Goal: Communication & Community: Answer question/provide support

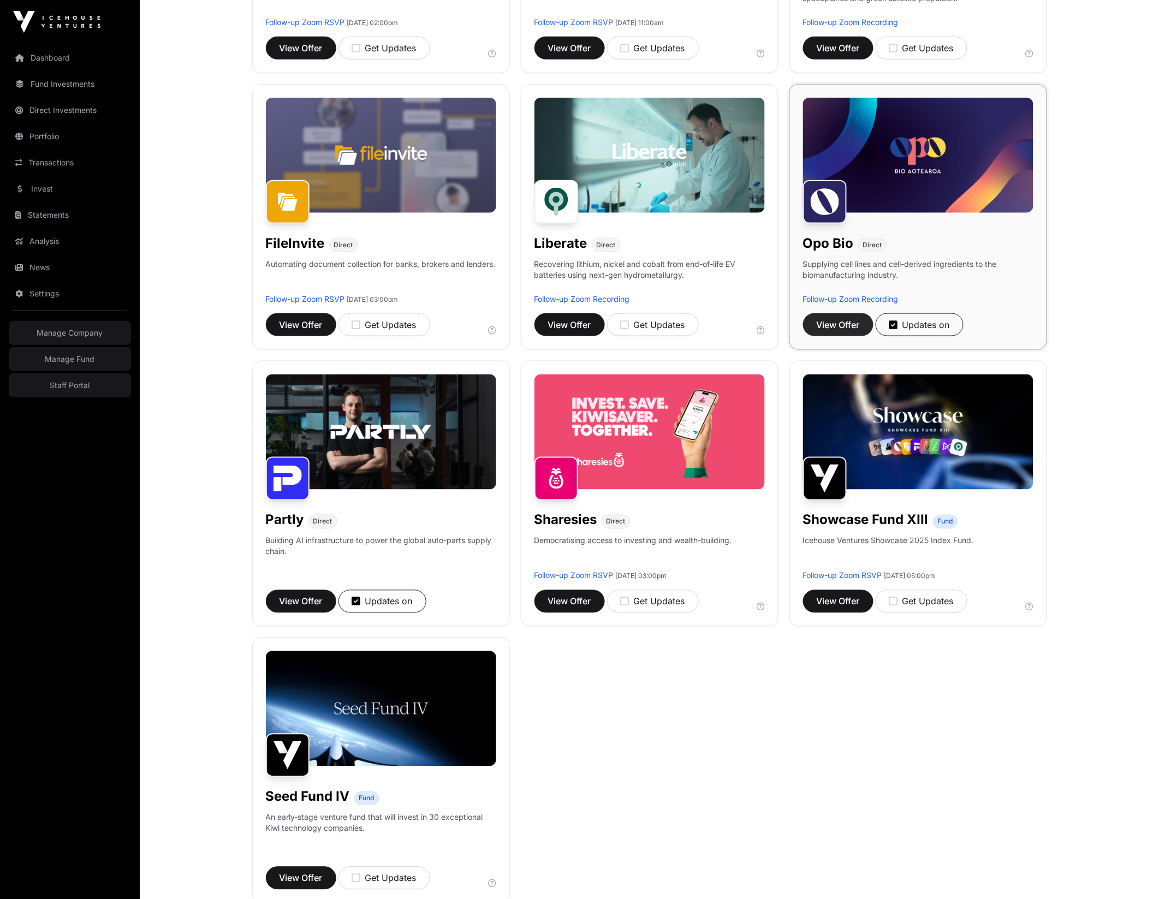
scroll to position [363, 0]
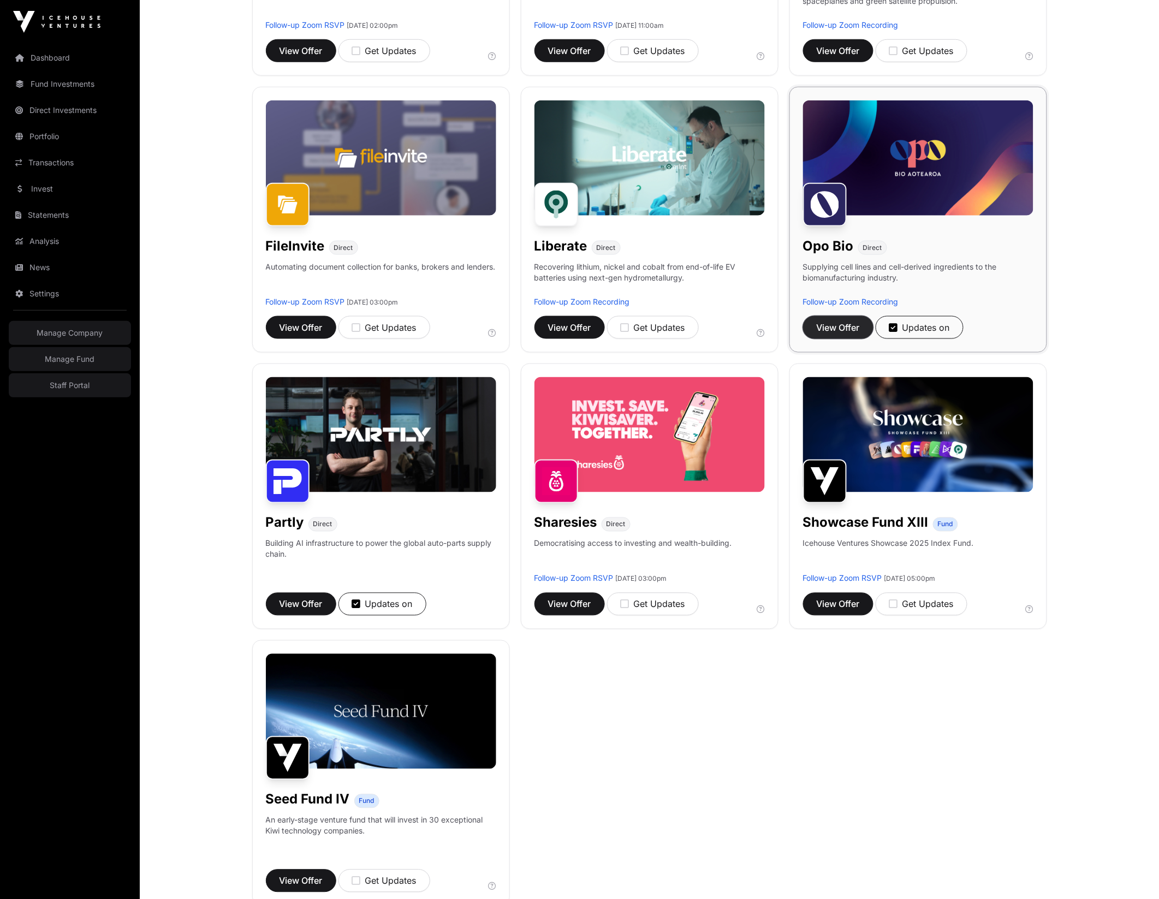
click at [843, 326] on span "View Offer" at bounding box center [838, 327] width 43 height 13
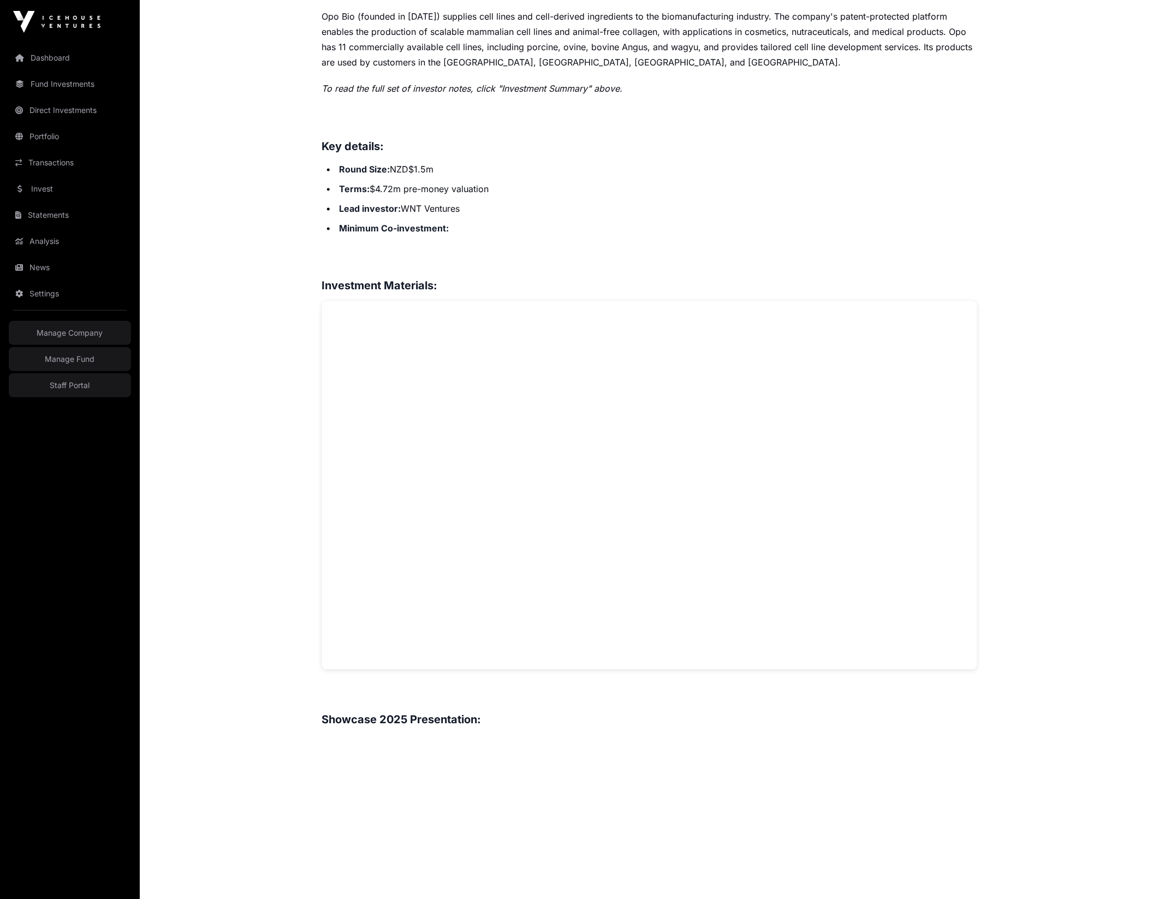
scroll to position [324, 0]
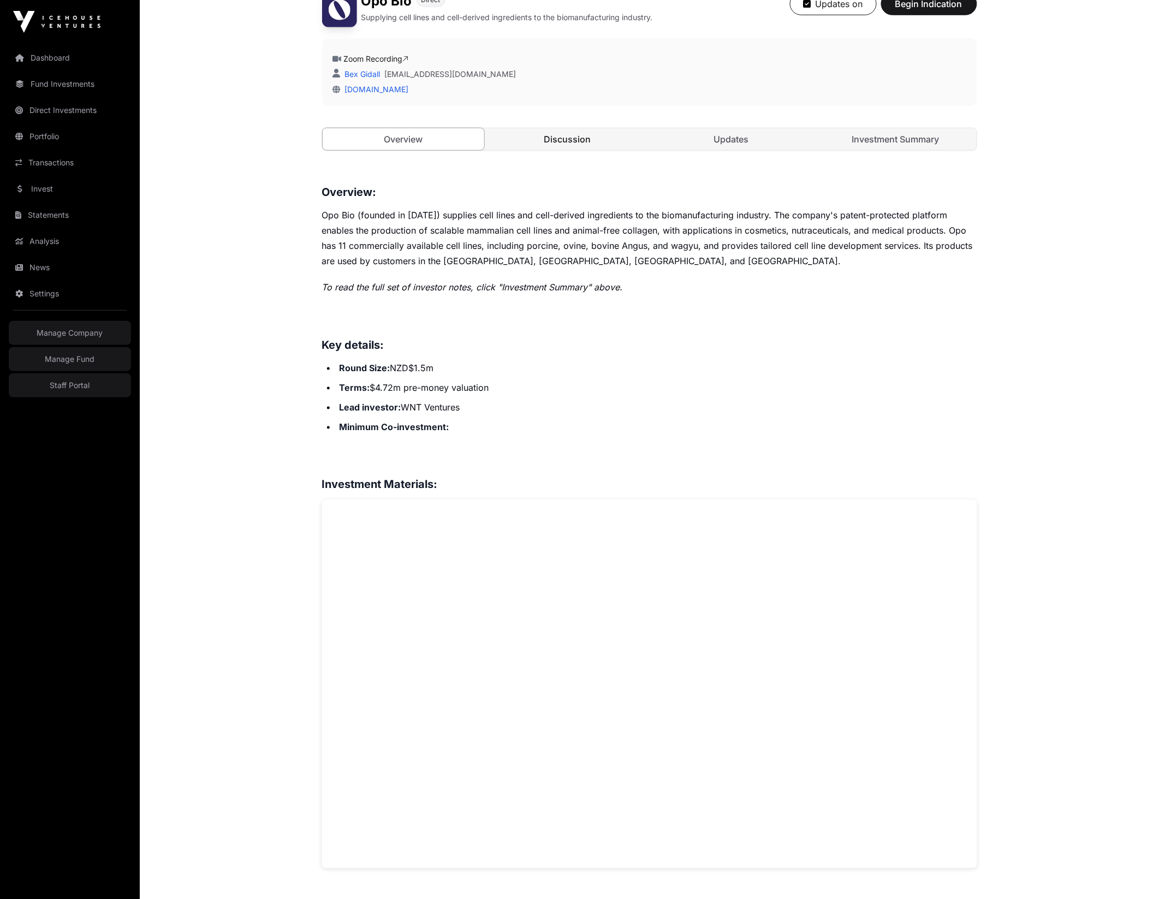
click at [581, 142] on link "Discussion" at bounding box center [567, 139] width 162 height 22
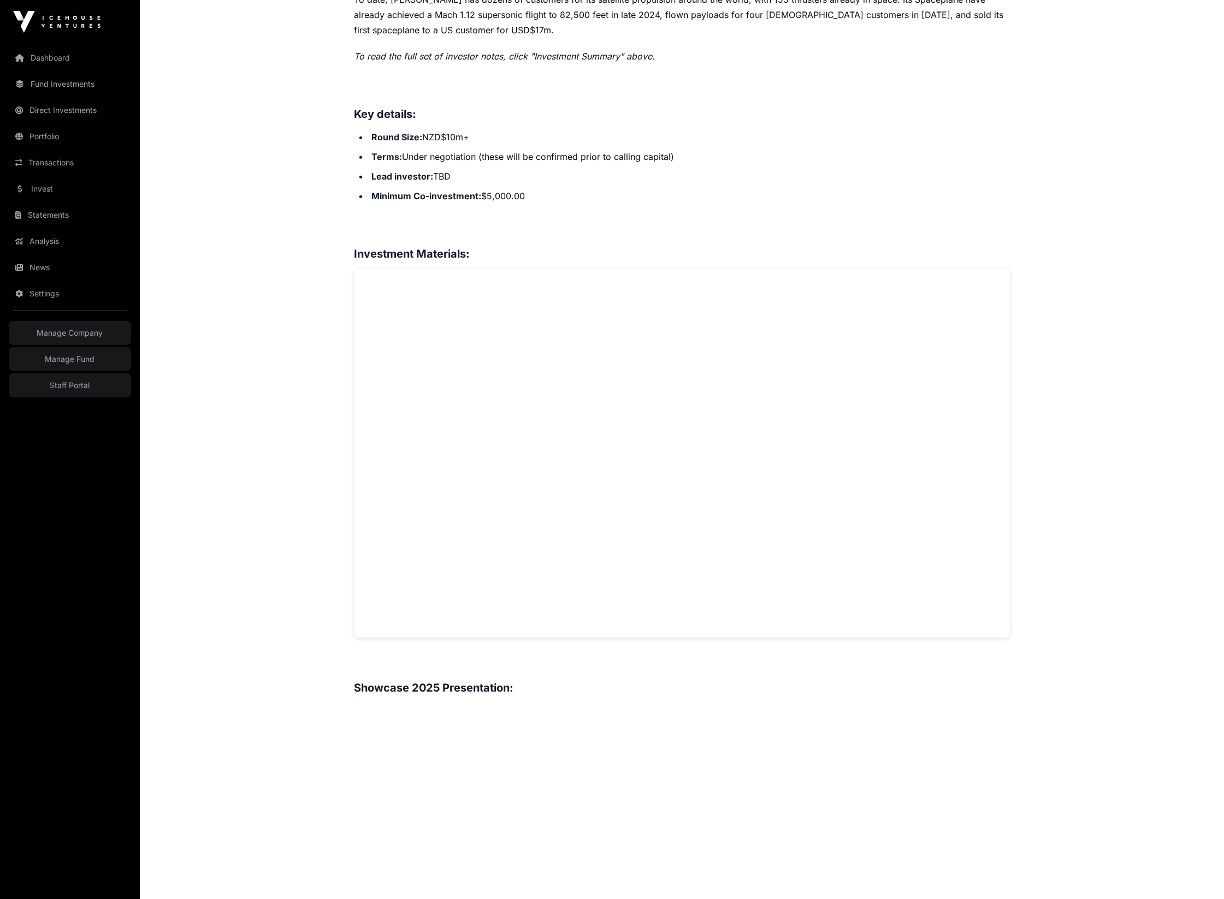
scroll to position [292, 0]
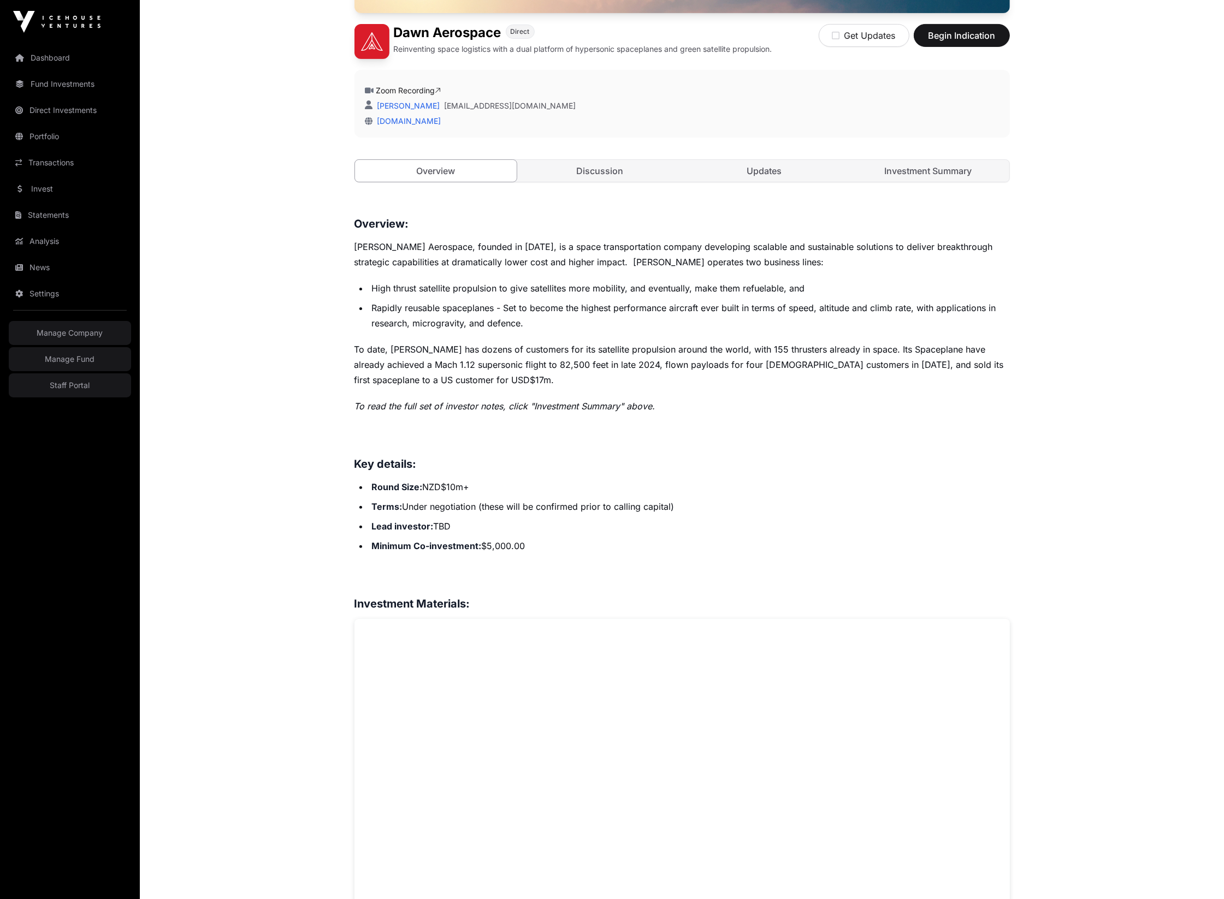
drag, startPoint x: 569, startPoint y: 411, endPoint x: 572, endPoint y: 419, distance: 8.6
click at [571, 411] on em "To read the full set of investor notes, click "Investment Summary" above." at bounding box center [504, 406] width 301 height 11
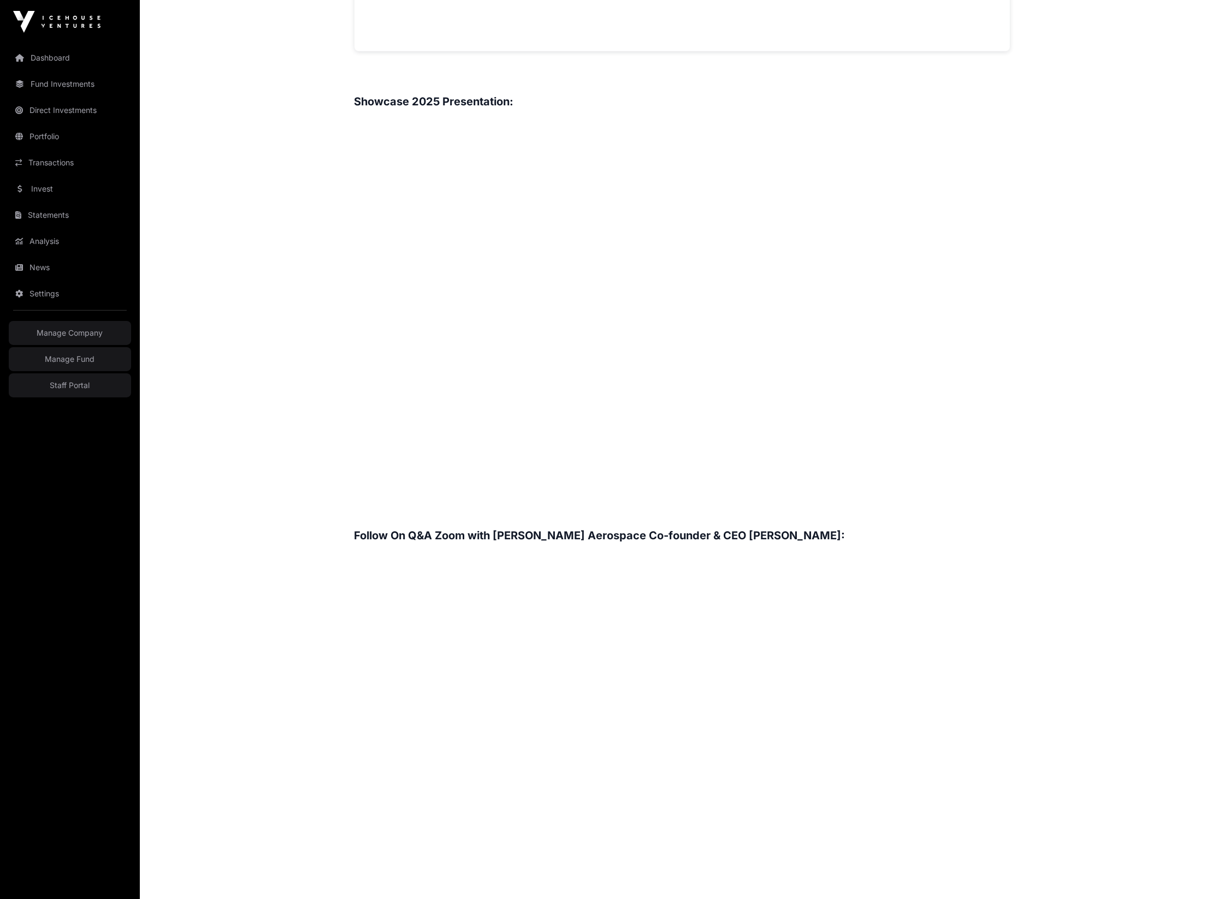
scroll to position [1461, 0]
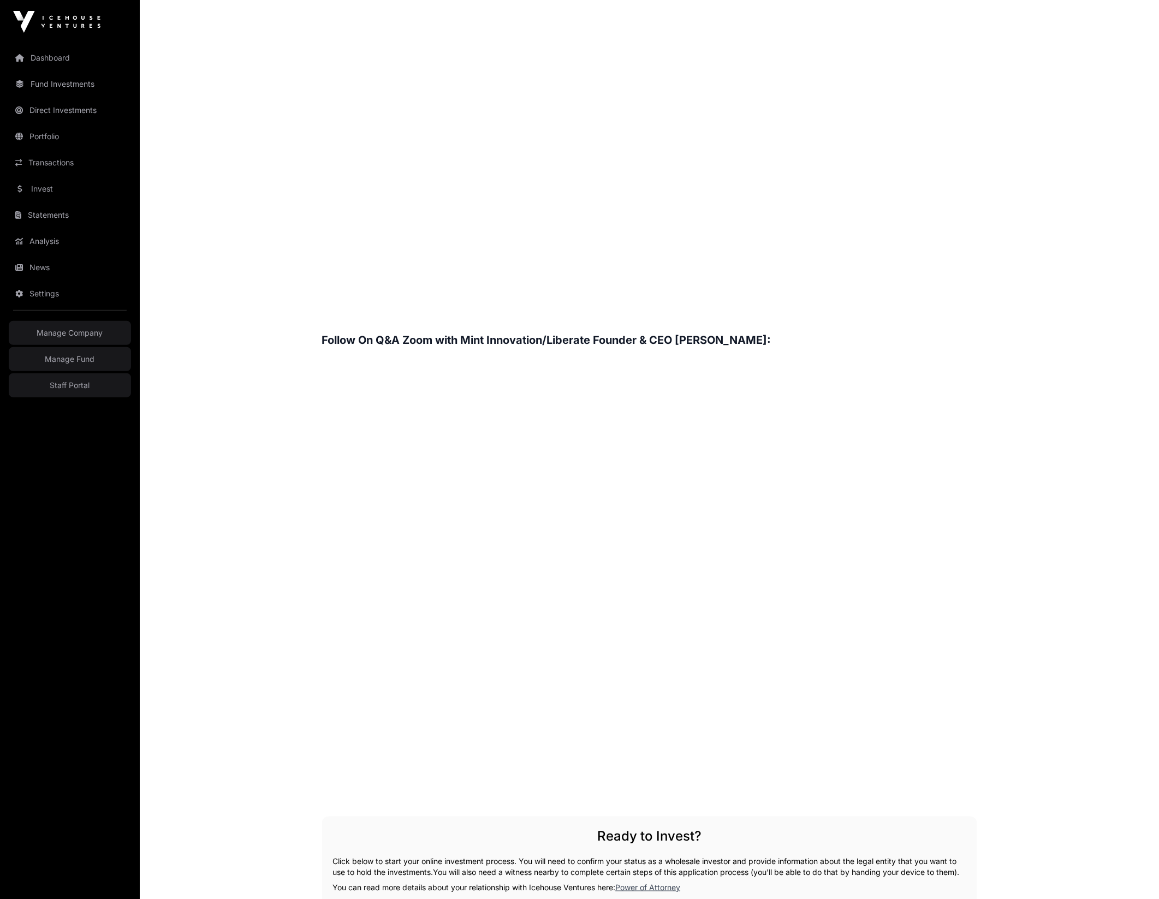
scroll to position [1565, 0]
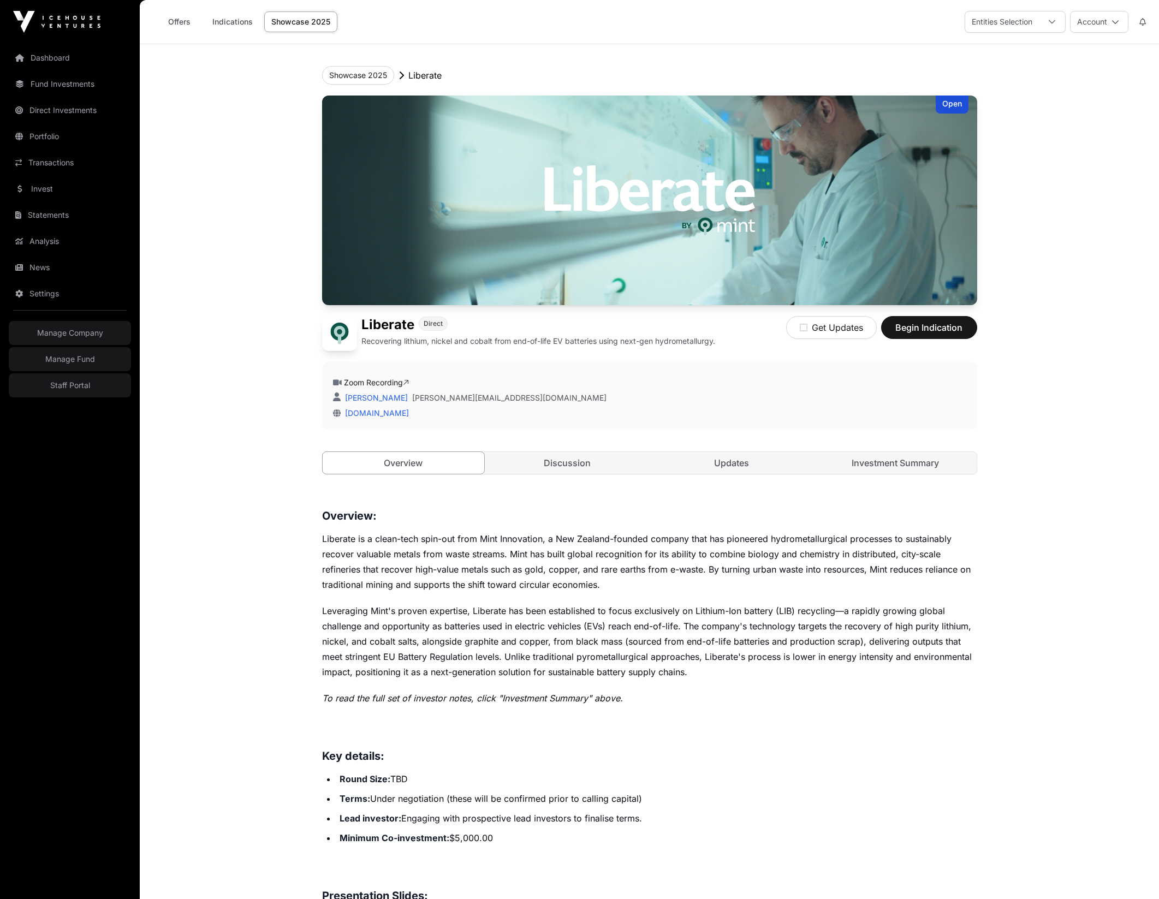
scroll to position [1565, 0]
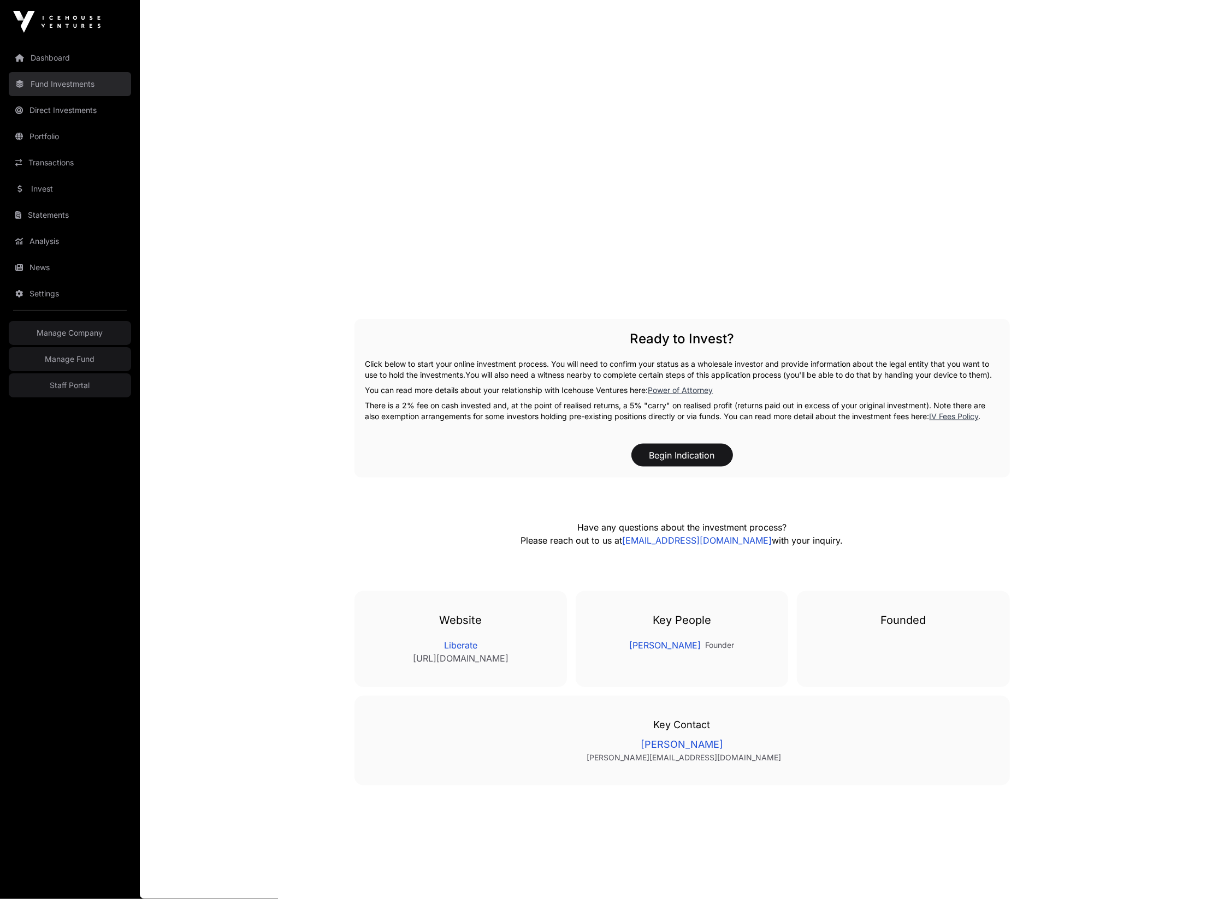
scroll to position [1931, 0]
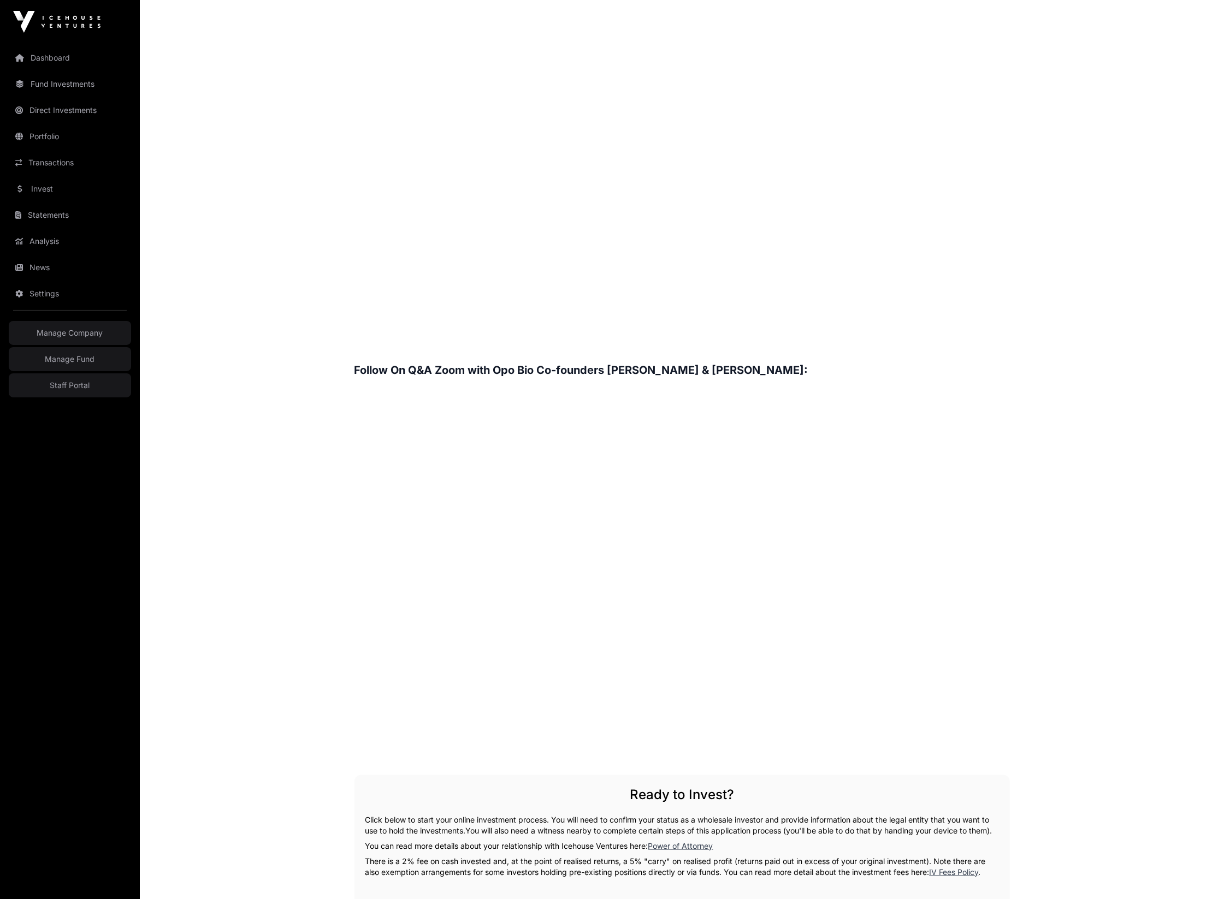
scroll to position [1464, 0]
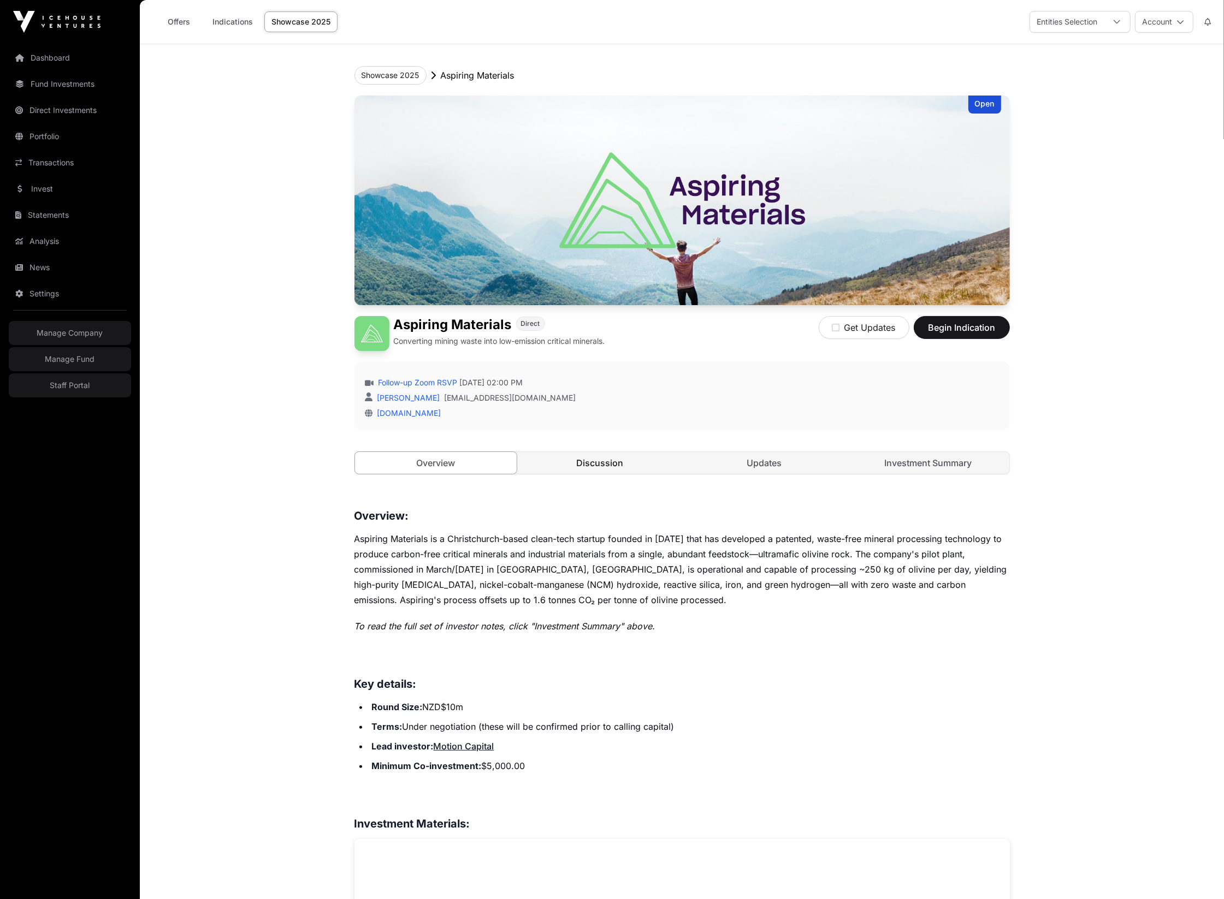
click at [595, 455] on link "Discussion" at bounding box center [600, 463] width 162 height 22
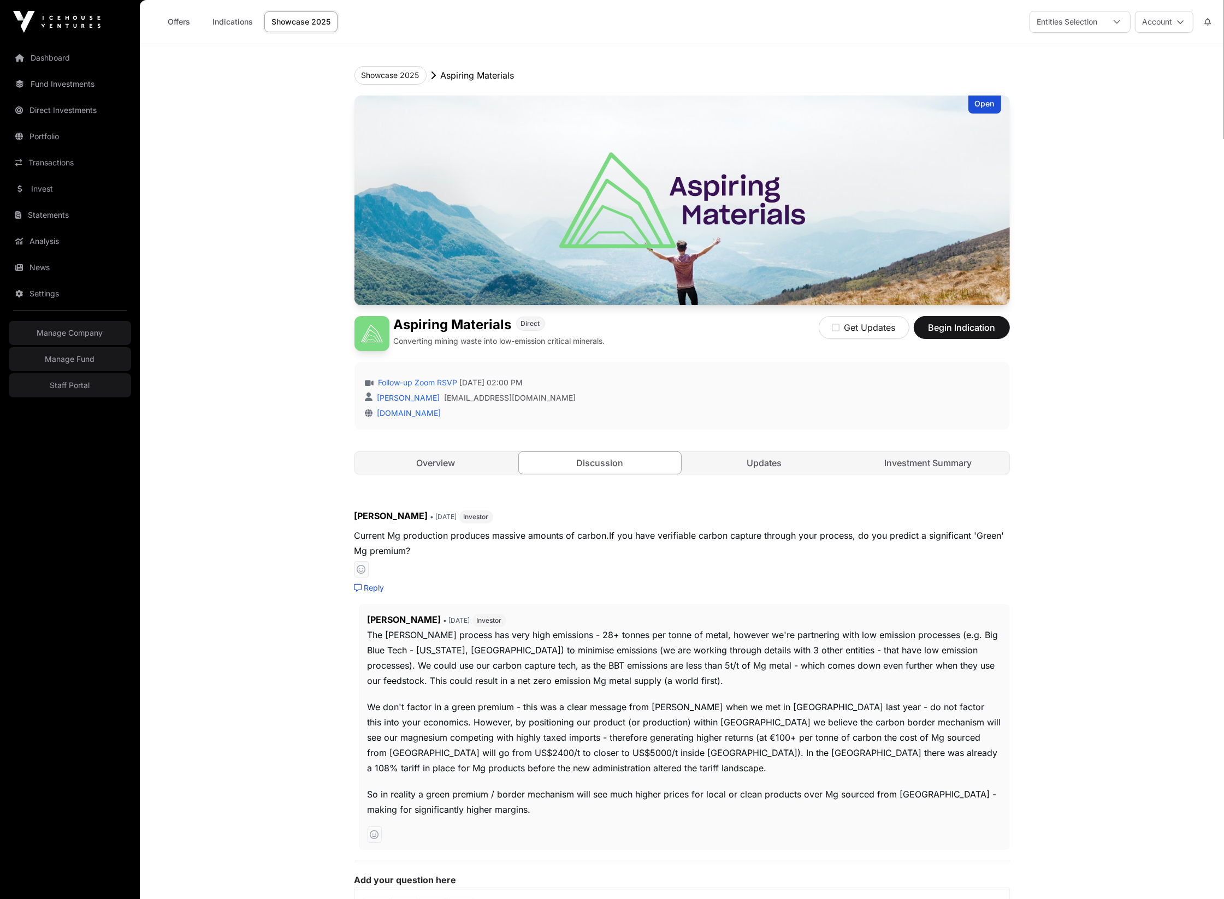
scroll to position [231, 0]
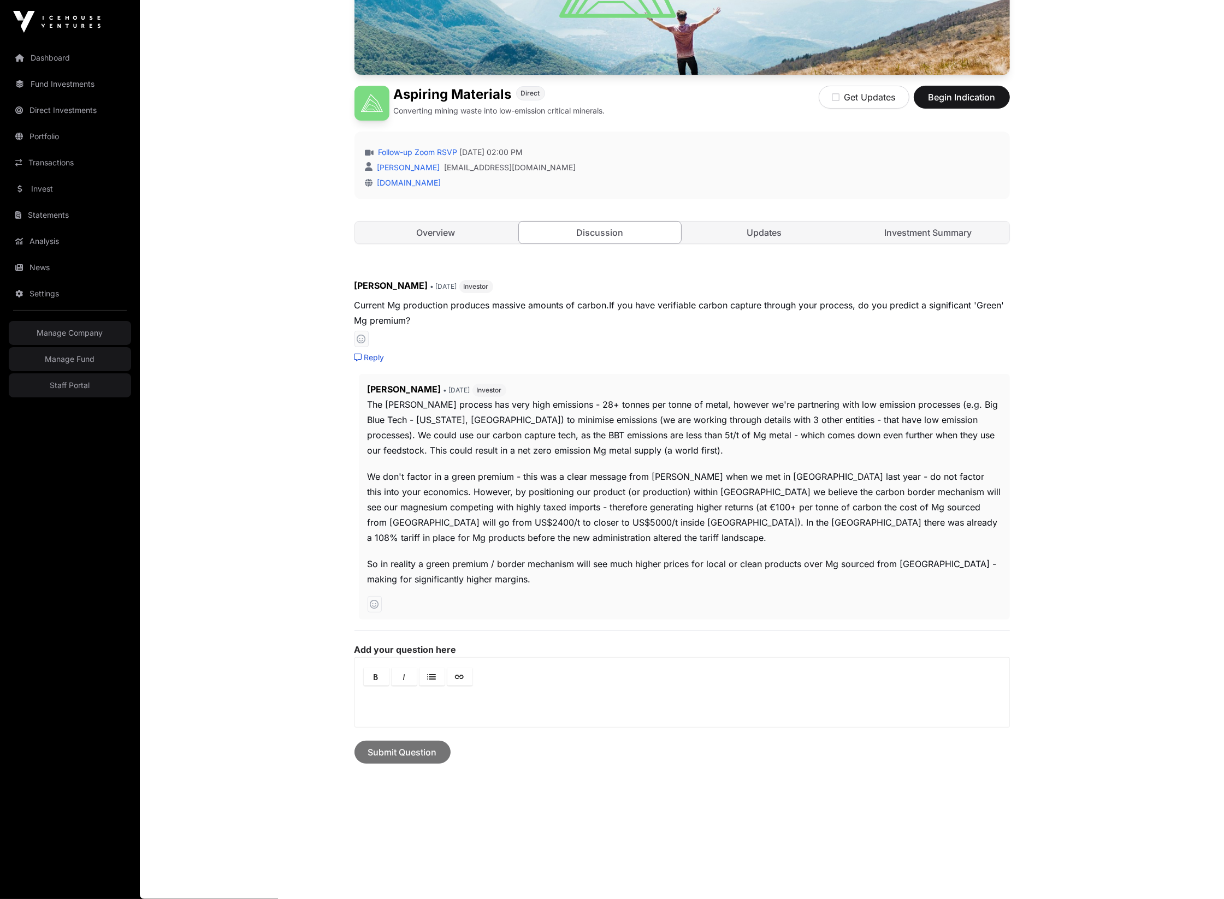
click at [274, 423] on main "Showcase 2025 Aspiring Materials Open Aspiring Materials Direct Converting mini…" at bounding box center [682, 356] width 1084 height 1085
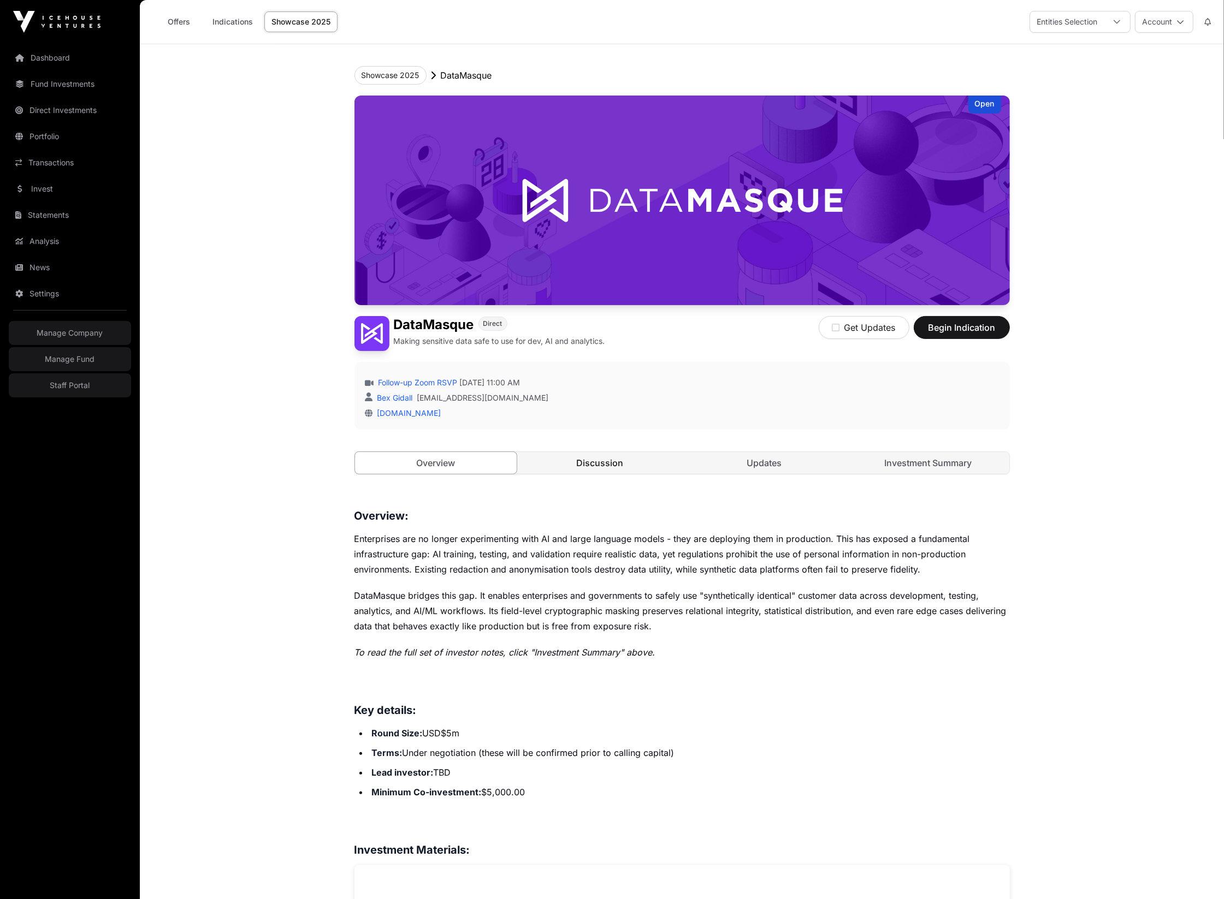
click at [612, 471] on link "Discussion" at bounding box center [600, 463] width 162 height 22
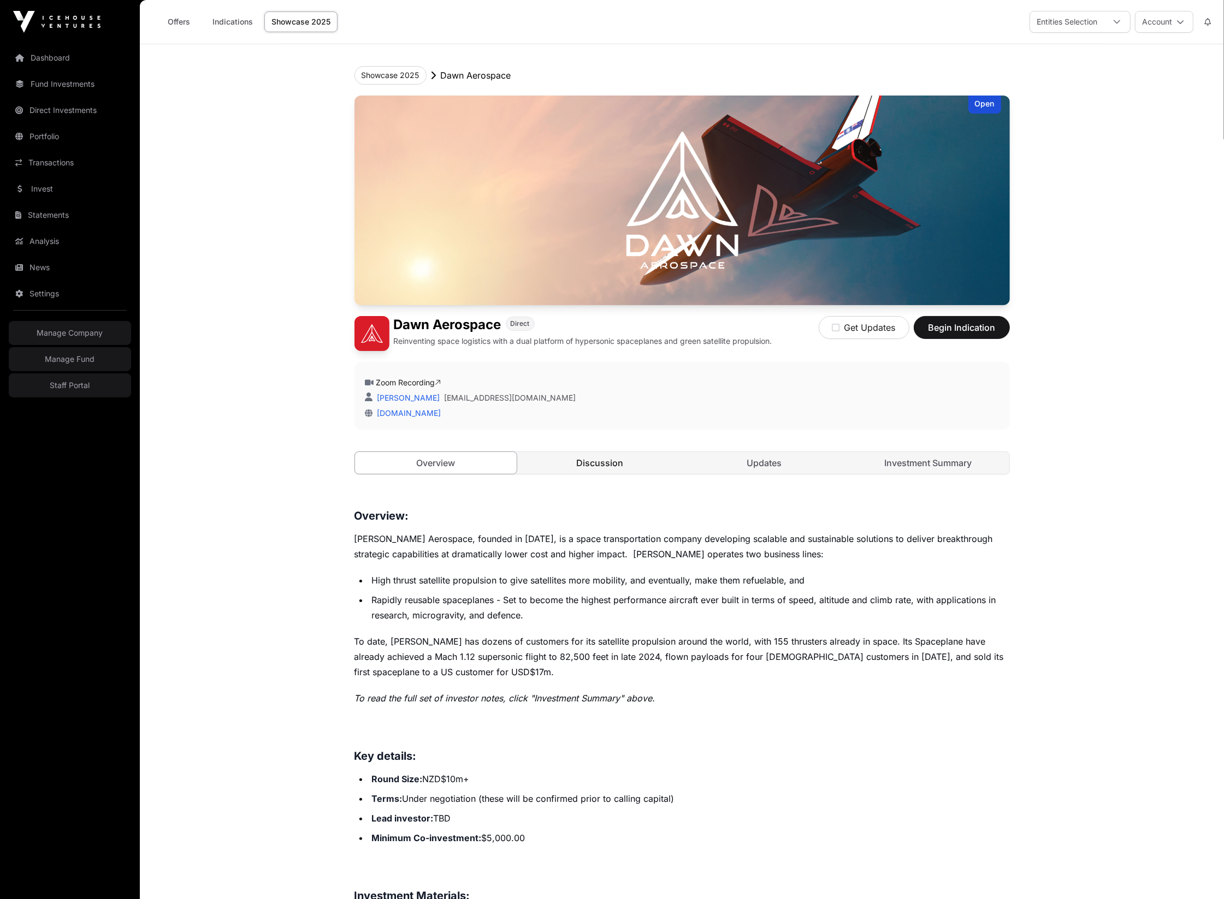
click at [578, 460] on link "Discussion" at bounding box center [600, 463] width 162 height 22
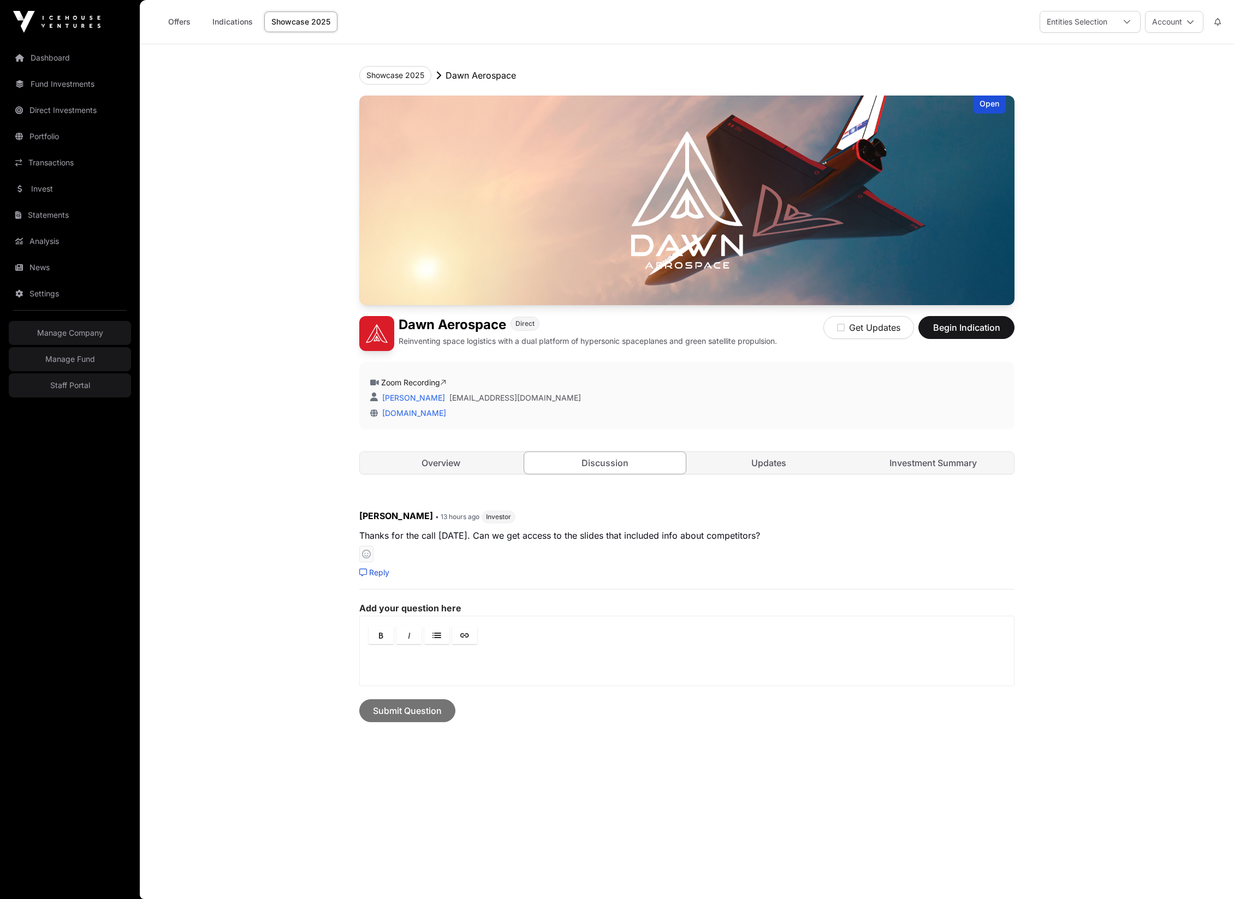
click at [376, 566] on div "Ziv Himmelfarb • 13 hours ago Investor Thanks for the call today. Can we get ac…" at bounding box center [686, 543] width 655 height 69
click at [376, 573] on link "Reply" at bounding box center [374, 572] width 30 height 11
click at [496, 648] on p at bounding box center [687, 650] width 634 height 13
drag, startPoint x: 399, startPoint y: 687, endPoint x: 550, endPoint y: 673, distance: 152.5
click at [546, 677] on div "**********" at bounding box center [686, 644] width 655 height 106
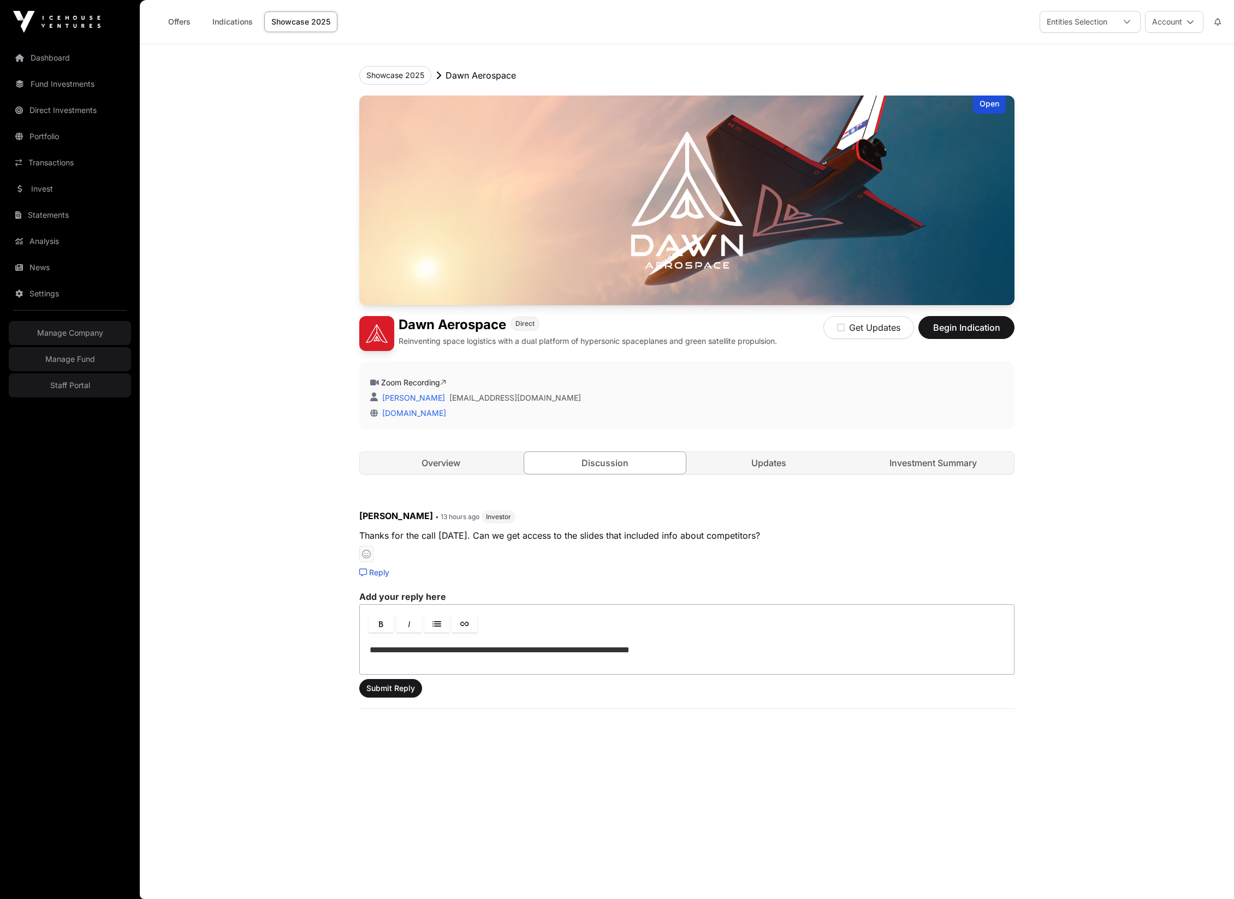
click at [597, 648] on p "**********" at bounding box center [687, 650] width 634 height 13
click at [648, 652] on p "**********" at bounding box center [687, 650] width 634 height 13
click at [385, 693] on span "Submit Reply" at bounding box center [390, 688] width 49 height 11
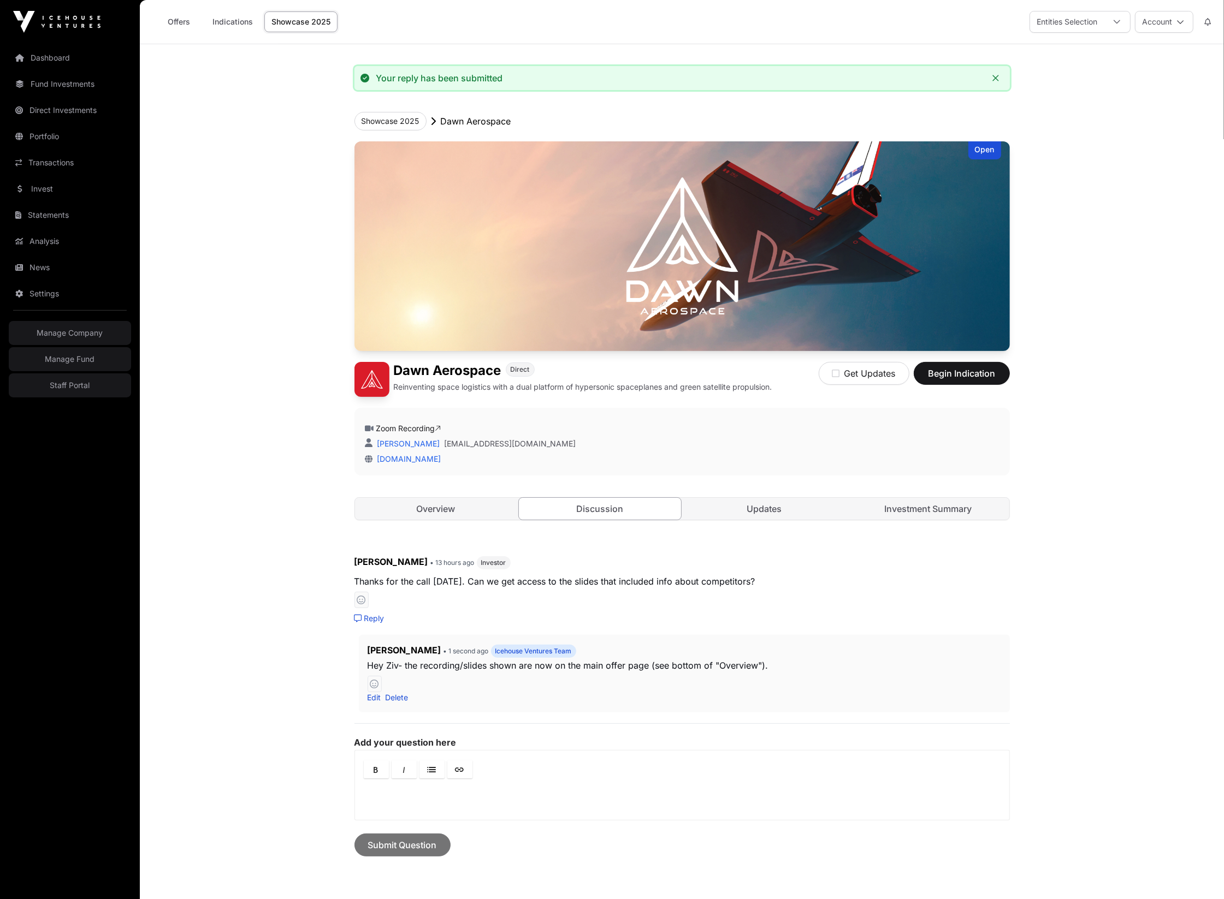
click at [259, 537] on main "Your reply has been submitted Showcase 2025 Dawn Aerospace Open Dawn Aerospace …" at bounding box center [682, 518] width 1084 height 948
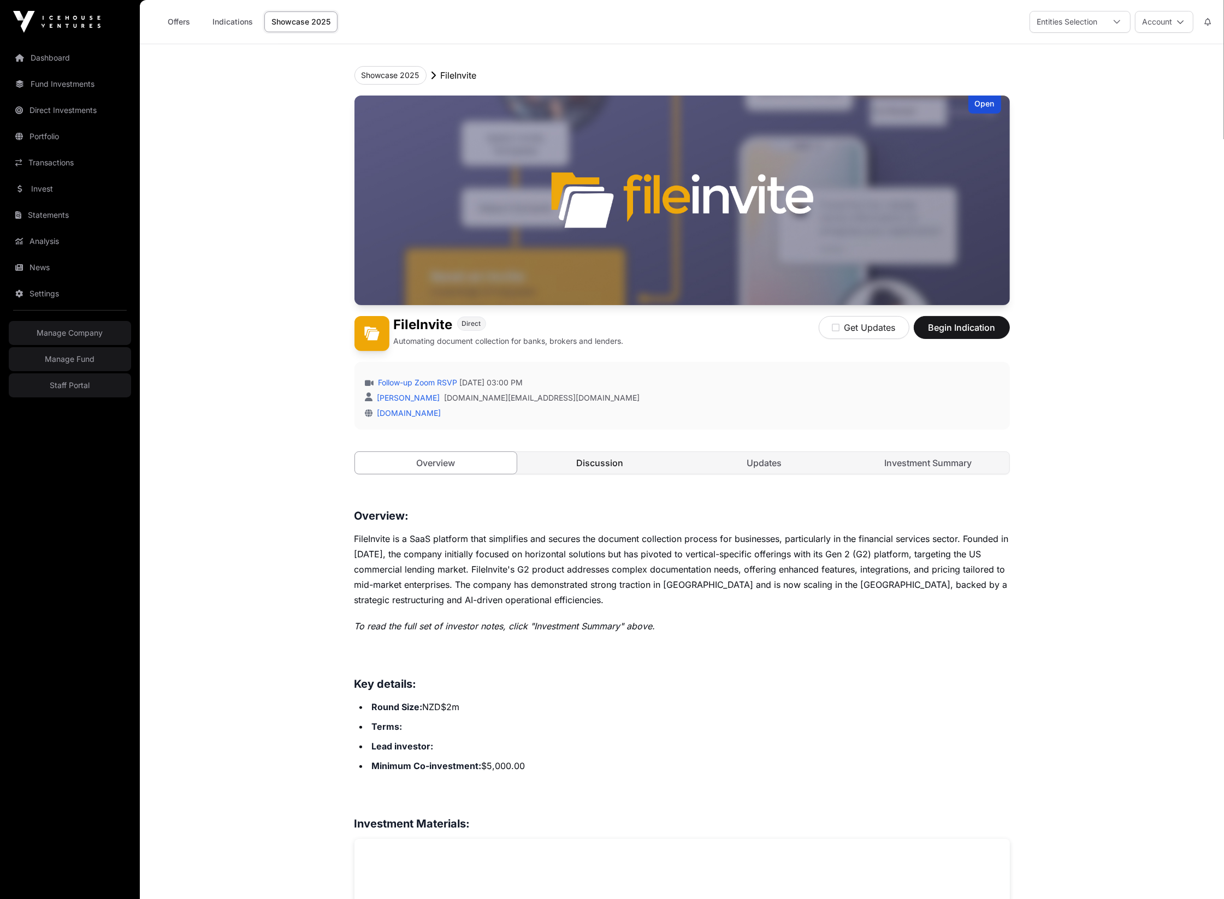
click at [550, 457] on link "Discussion" at bounding box center [600, 463] width 162 height 22
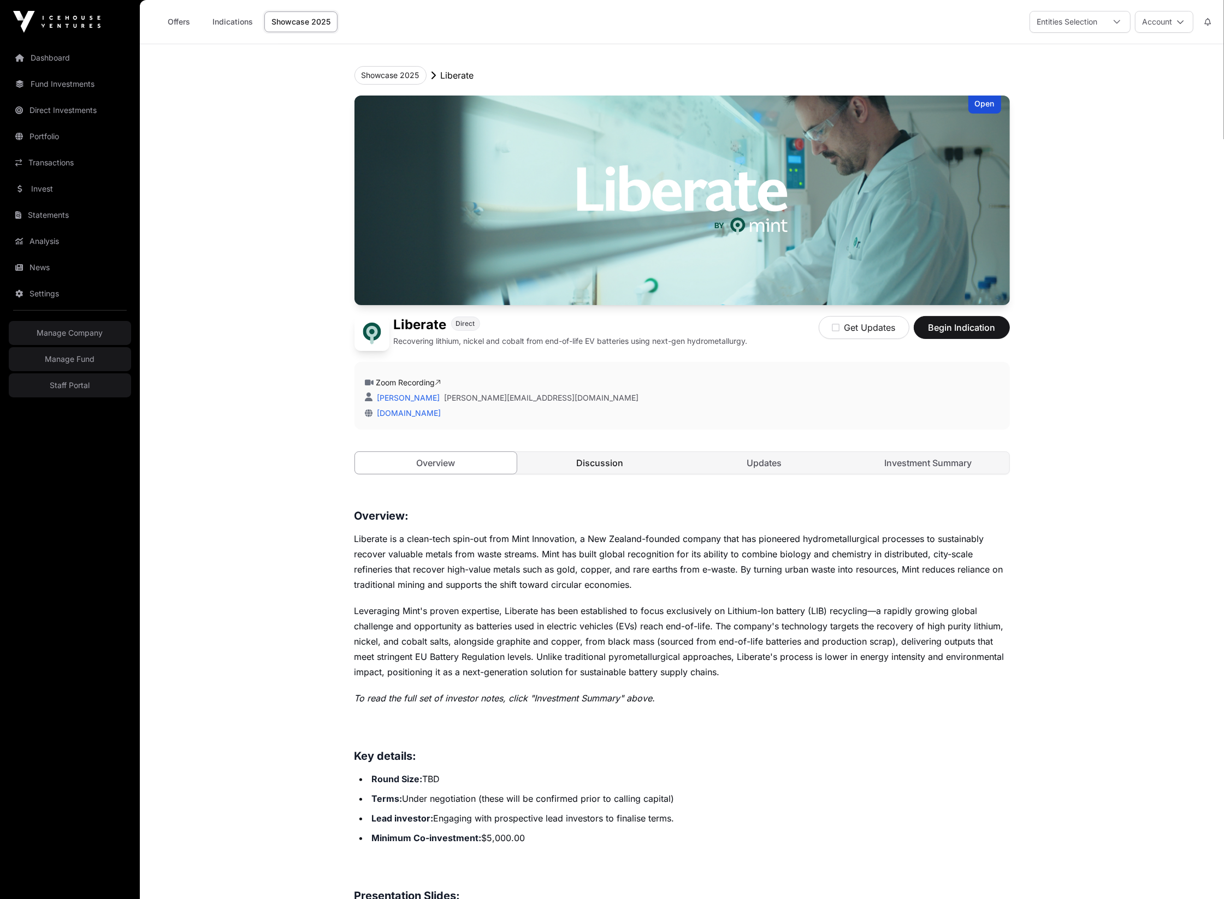
click at [603, 459] on link "Discussion" at bounding box center [600, 463] width 162 height 22
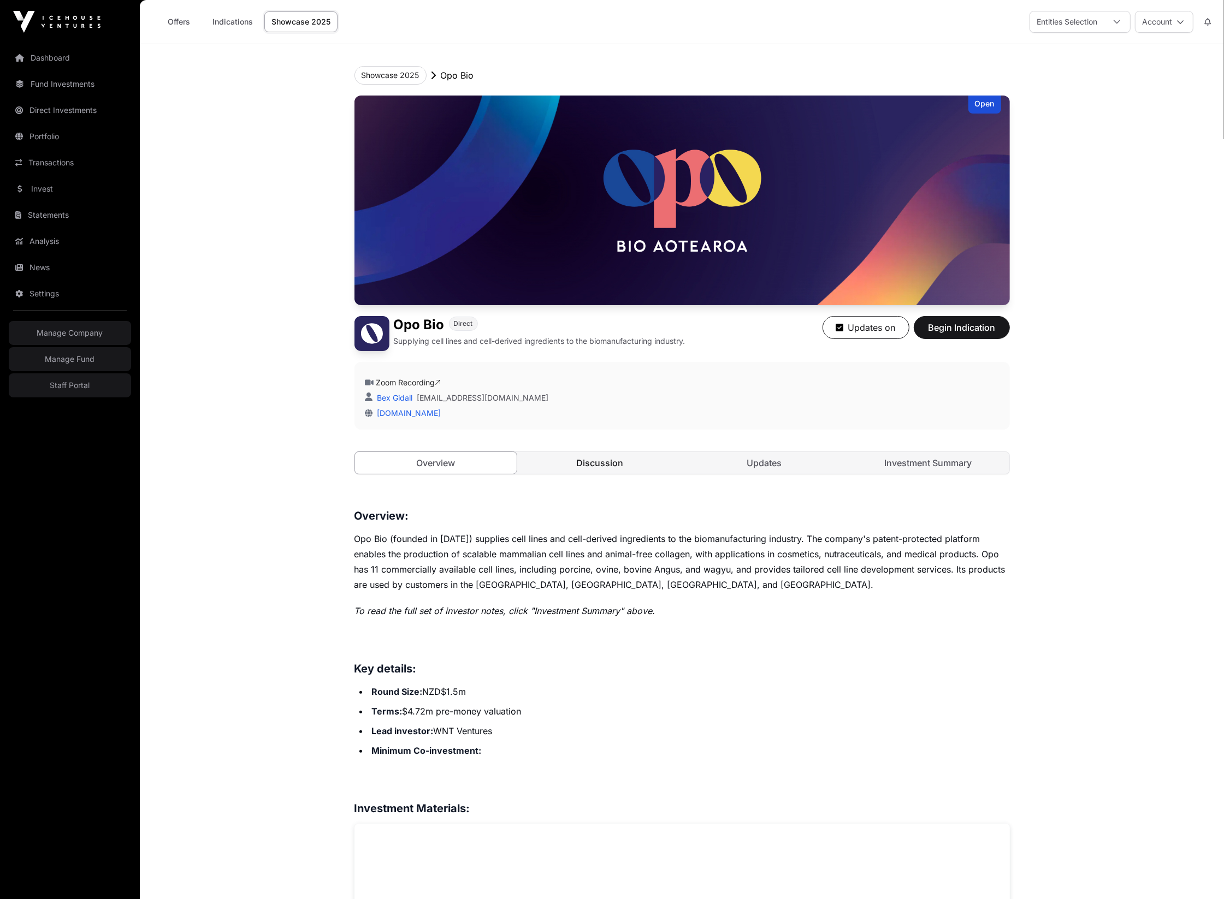
click at [597, 473] on link "Discussion" at bounding box center [600, 463] width 162 height 22
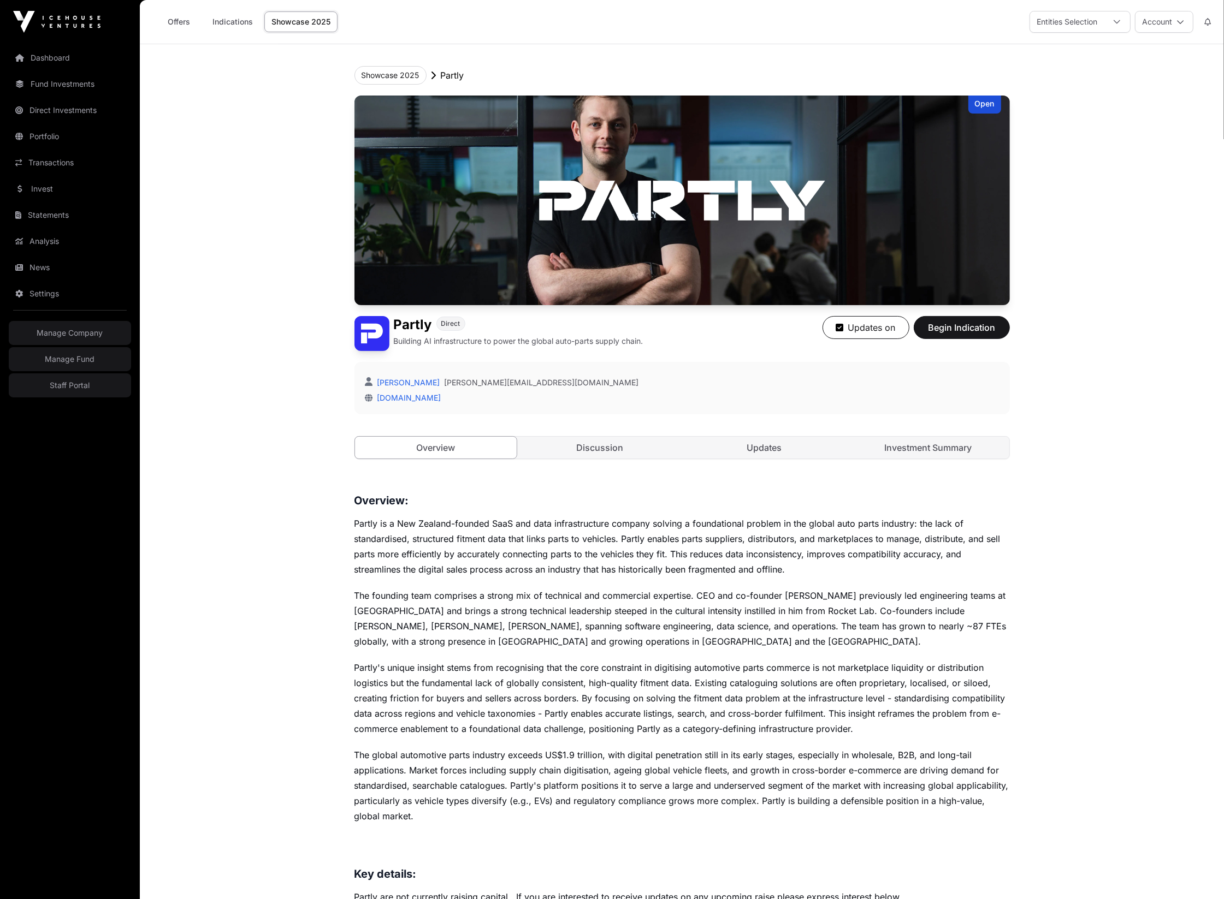
click at [603, 462] on div "Open Partly Direct Building AI infrastructure to power the global auto-parts su…" at bounding box center [681, 288] width 655 height 385
click at [603, 447] on link "Discussion" at bounding box center [600, 448] width 162 height 22
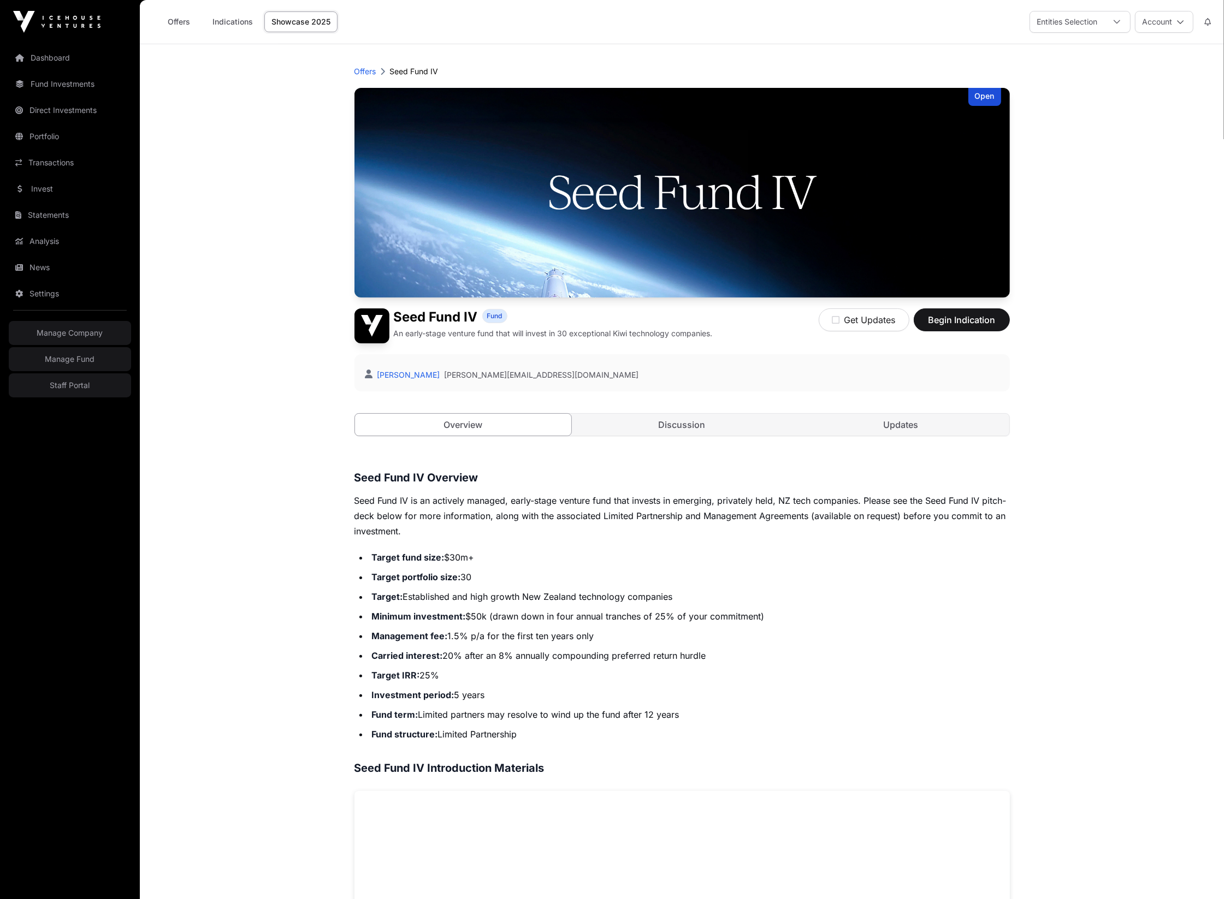
click at [602, 467] on div "Offers Seed Fund IV Open Seed Fund IV Fund An early-stage venture fund that wil…" at bounding box center [682, 791] width 699 height 1494
click at [649, 435] on link "Discussion" at bounding box center [681, 425] width 217 height 22
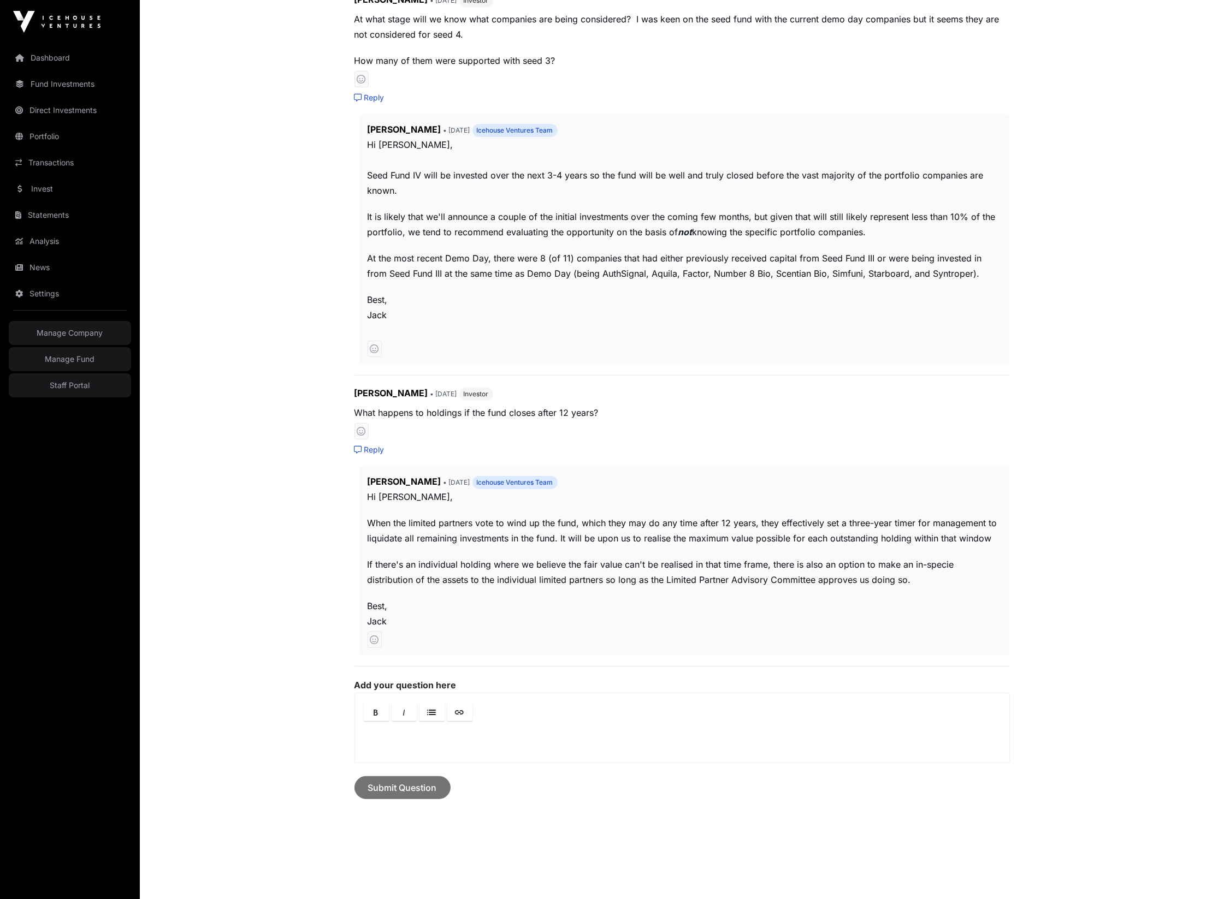
scroll to position [514, 0]
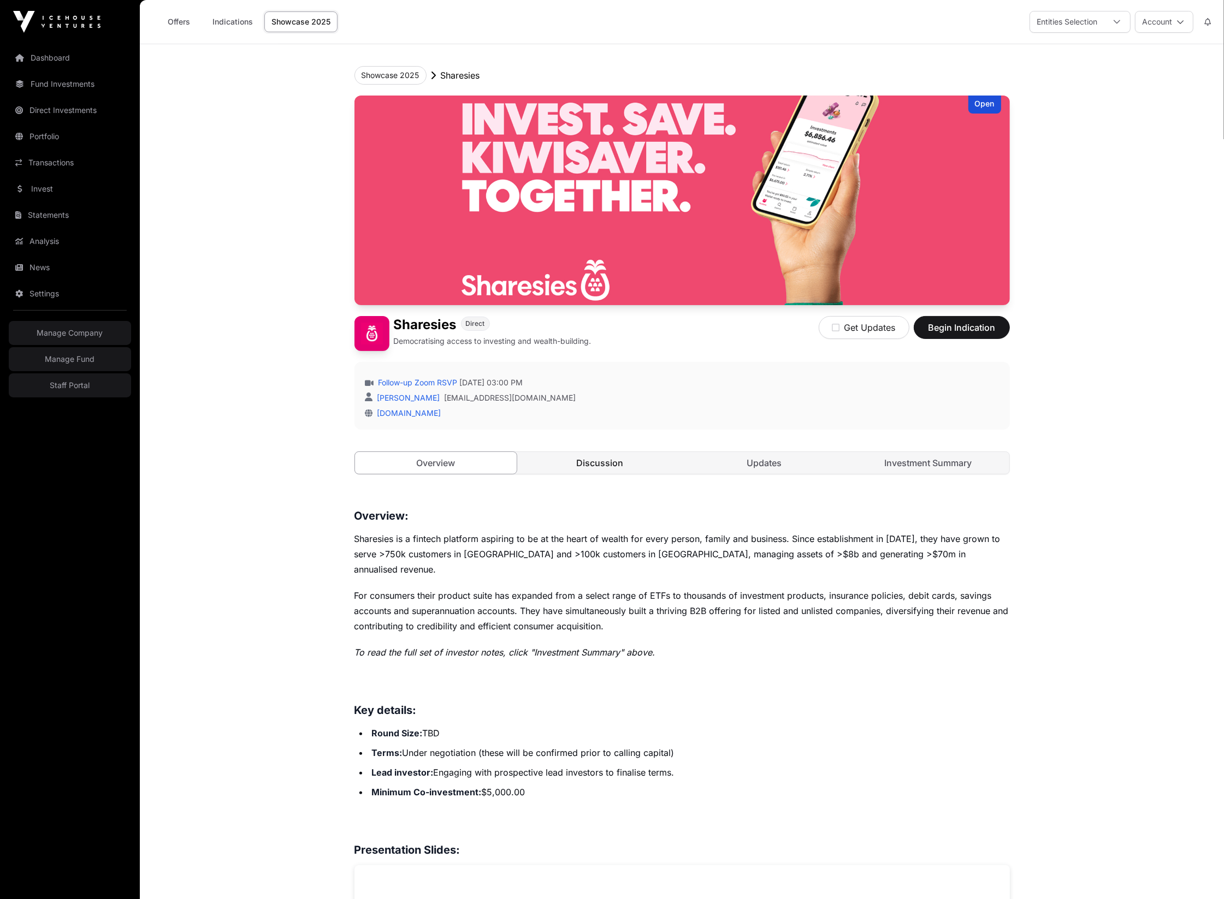
click at [602, 467] on link "Discussion" at bounding box center [600, 463] width 162 height 22
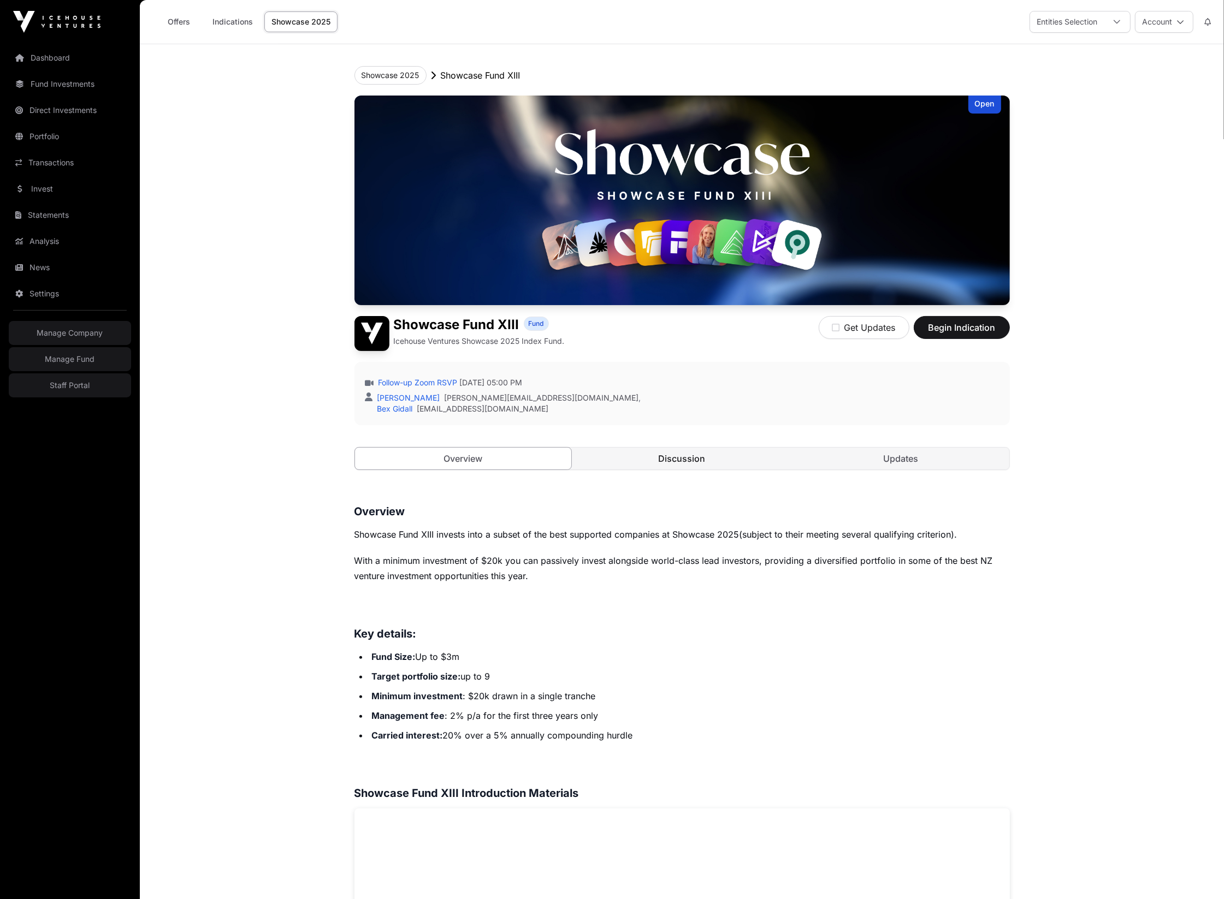
click at [651, 456] on link "Discussion" at bounding box center [681, 459] width 217 height 22
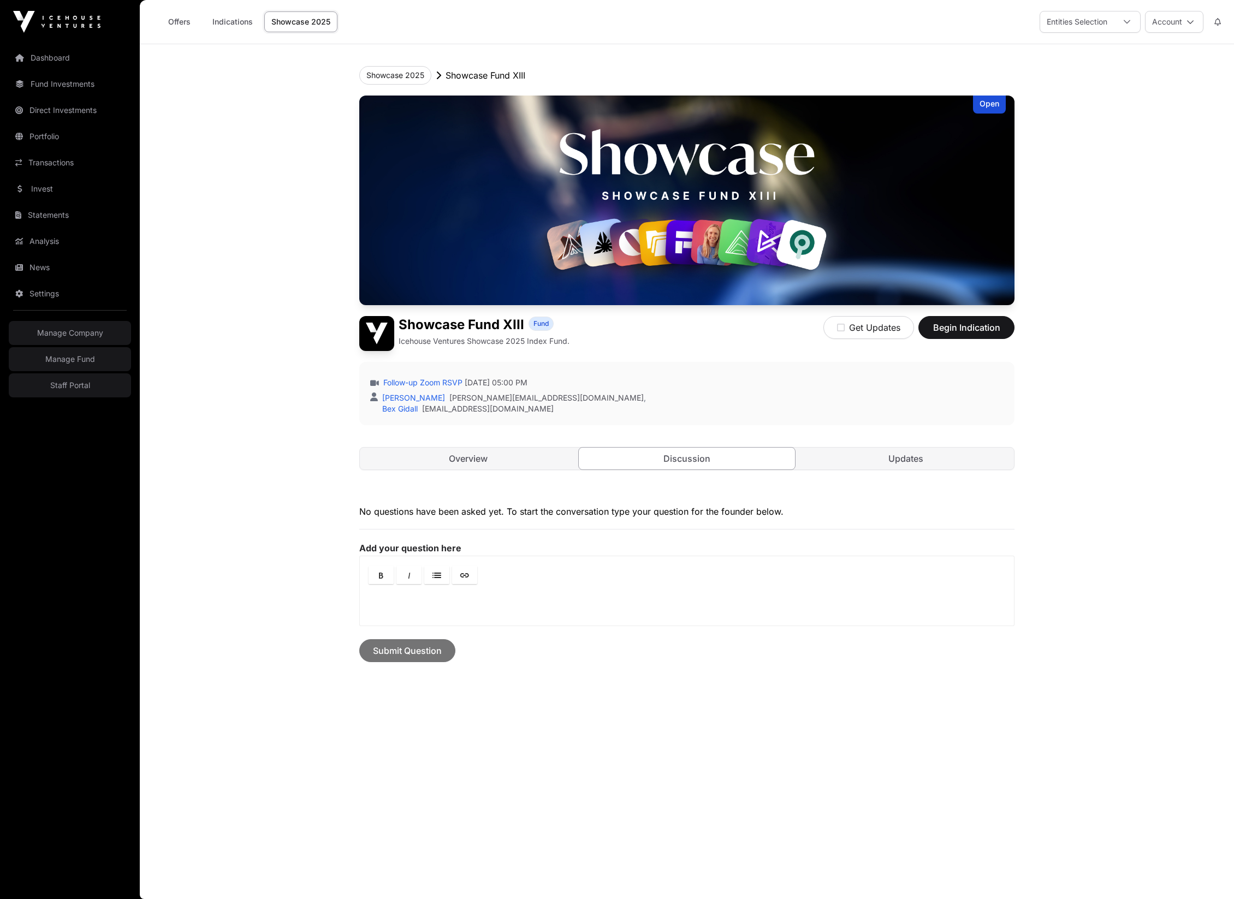
click at [657, 538] on div "No questions have been asked yet. To start the conversation type your question …" at bounding box center [686, 583] width 655 height 157
